Goal: Transaction & Acquisition: Purchase product/service

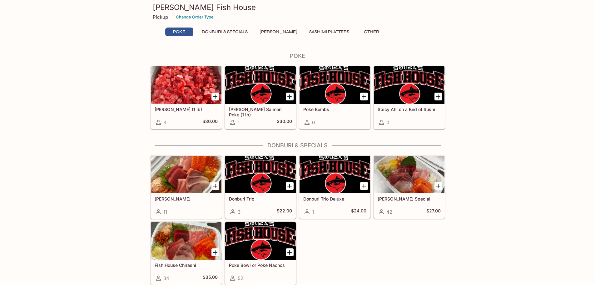
click at [197, 116] on div "Ahi Poke (1 lb) 3 $30.00" at bounding box center [186, 116] width 71 height 25
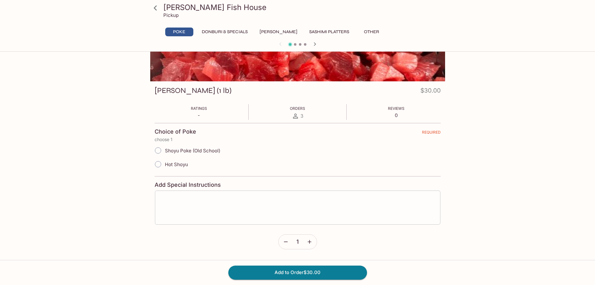
scroll to position [68, 0]
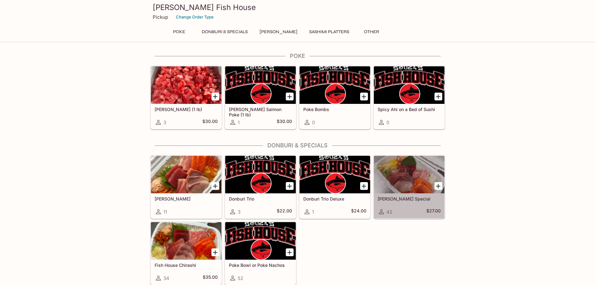
click at [404, 207] on div "Souza Special 42 $27.00" at bounding box center [409, 205] width 71 height 25
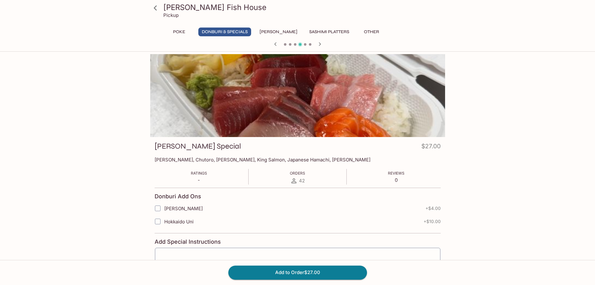
click at [354, 101] on div at bounding box center [297, 95] width 295 height 83
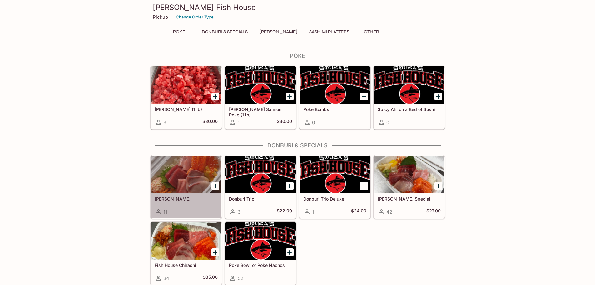
click at [183, 205] on div "Sashimi Donburis 11" at bounding box center [186, 205] width 71 height 25
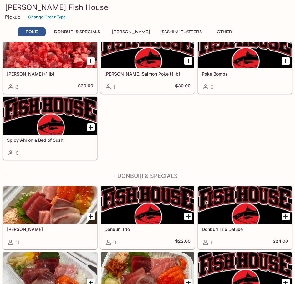
scroll to position [125, 0]
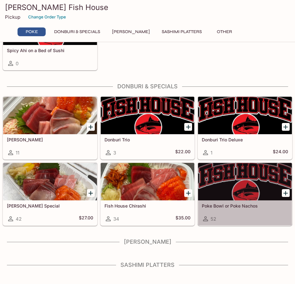
click at [241, 196] on div at bounding box center [245, 181] width 94 height 37
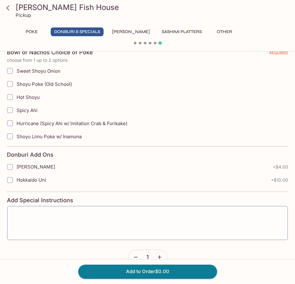
scroll to position [228, 0]
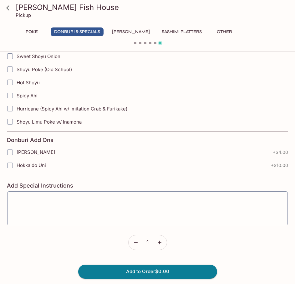
click at [10, 8] on icon at bounding box center [7, 7] width 11 height 11
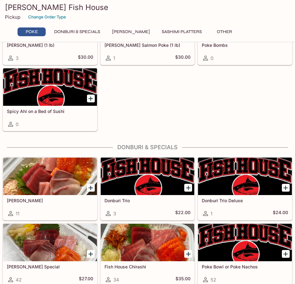
scroll to position [125, 0]
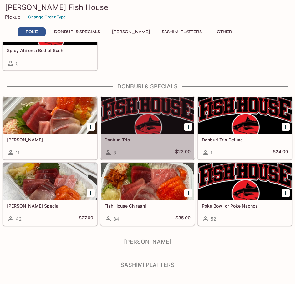
click at [142, 134] on div at bounding box center [148, 115] width 94 height 37
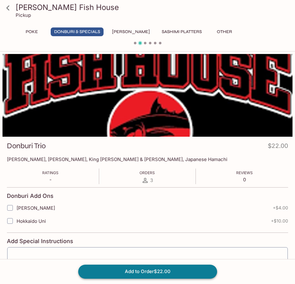
click at [118, 272] on button "Add to Order $22.00" at bounding box center [147, 272] width 139 height 14
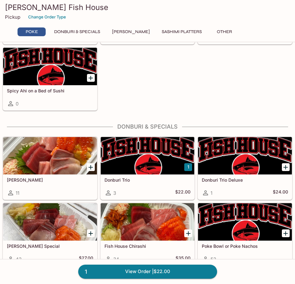
scroll to position [94, 0]
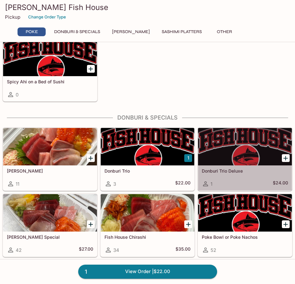
click at [241, 147] on div at bounding box center [245, 146] width 94 height 37
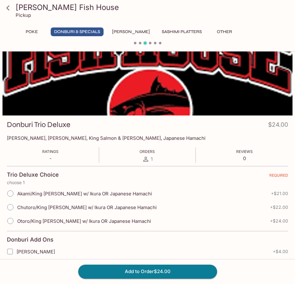
scroll to position [31, 0]
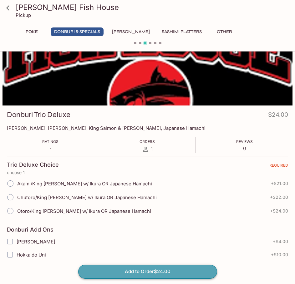
click at [146, 269] on button "Add to Order $24.00" at bounding box center [147, 272] width 139 height 14
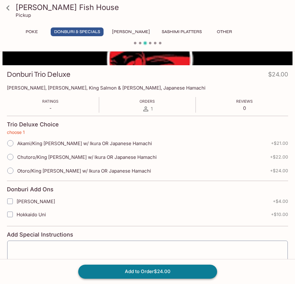
scroll to position [75, 0]
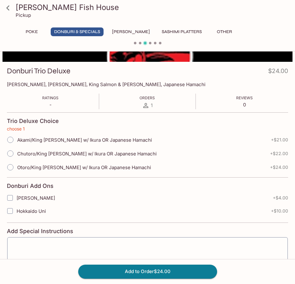
click at [42, 153] on span "Chutoro/King Salmon w/ Ikura OR Japanese Hamachi" at bounding box center [86, 154] width 139 height 6
click at [17, 153] on input "Chutoro/King Salmon w/ Ikura OR Japanese Hamachi" at bounding box center [10, 153] width 13 height 13
radio input "true"
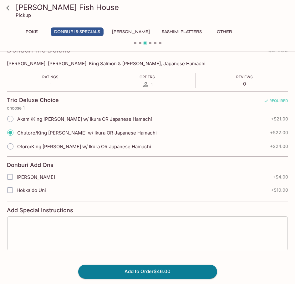
scroll to position [121, 0]
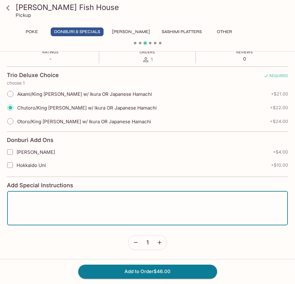
click at [103, 210] on textarea at bounding box center [147, 208] width 271 height 24
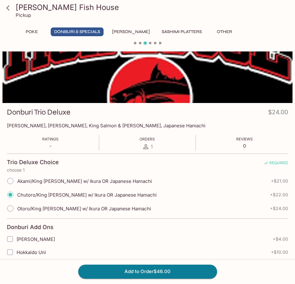
scroll to position [27, 0]
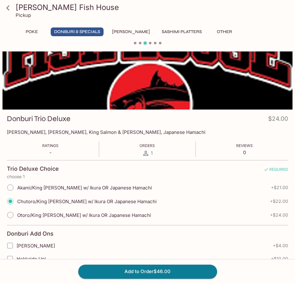
type textarea "Hamachi please"
click at [6, 8] on icon at bounding box center [7, 7] width 3 height 5
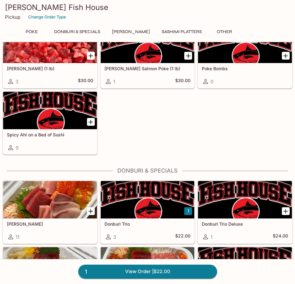
scroll to position [125, 0]
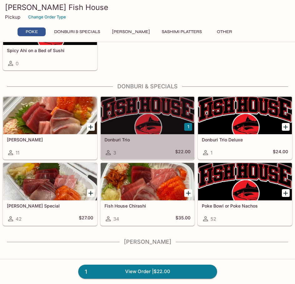
click at [141, 143] on div "Donburi Trio 3 $22.00" at bounding box center [148, 146] width 94 height 25
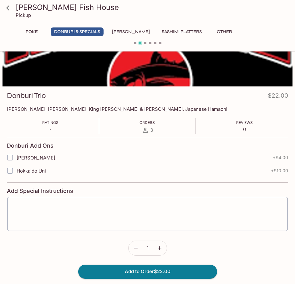
scroll to position [62, 0]
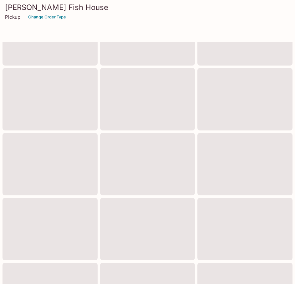
scroll to position [125, 0]
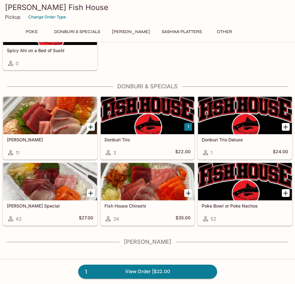
click at [137, 142] on h5 "Donburi Trio" at bounding box center [147, 139] width 86 height 5
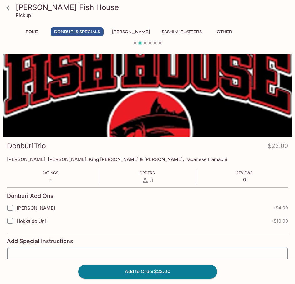
scroll to position [125, 0]
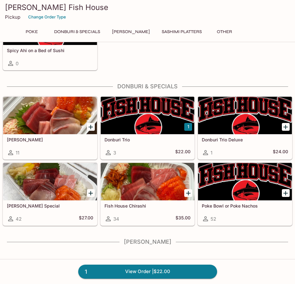
click at [241, 143] on div "Donburi Trio Deluxe 1 $24.00" at bounding box center [245, 146] width 94 height 25
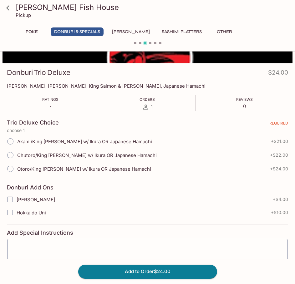
scroll to position [62, 0]
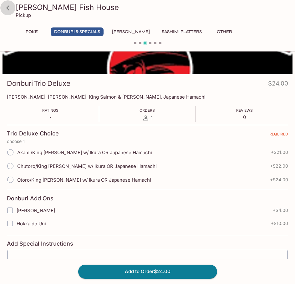
click at [13, 6] on icon at bounding box center [7, 7] width 11 height 11
